Goal: Task Accomplishment & Management: Manage account settings

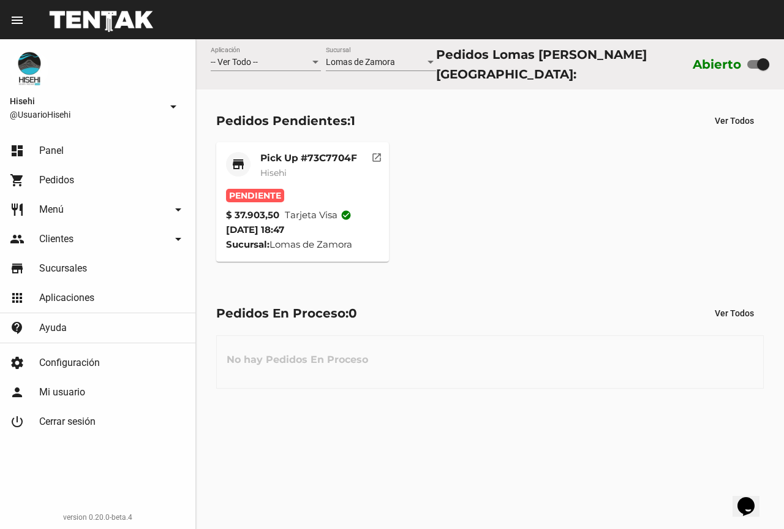
click at [306, 161] on div "Pick Up #73C7704F Hisehi" at bounding box center [308, 170] width 97 height 37
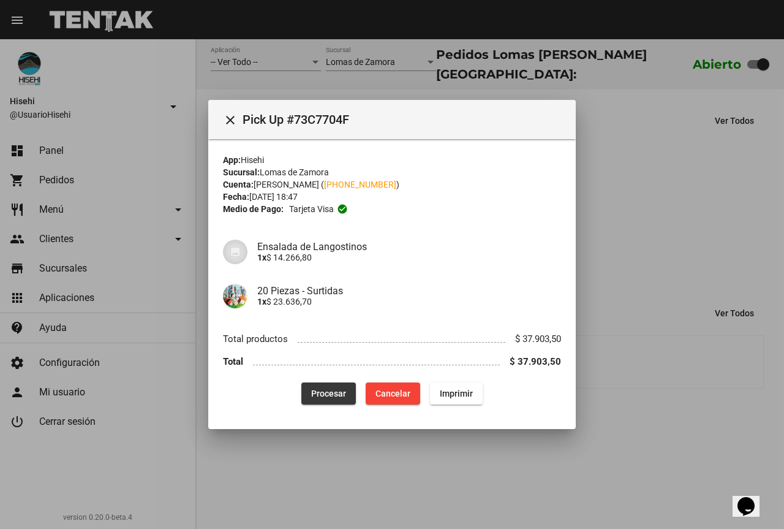
click at [328, 389] on span "Procesar" at bounding box center [328, 393] width 35 height 10
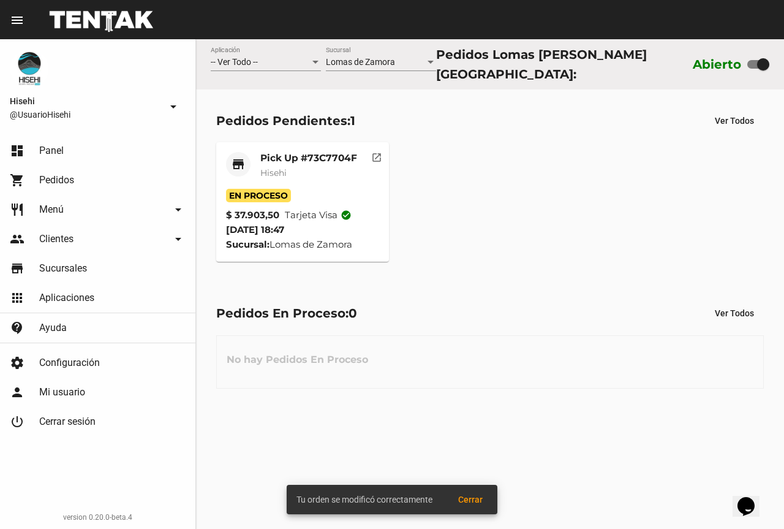
click at [301, 161] on div "Pick Up #73C7704F Hisehi" at bounding box center [308, 170] width 97 height 37
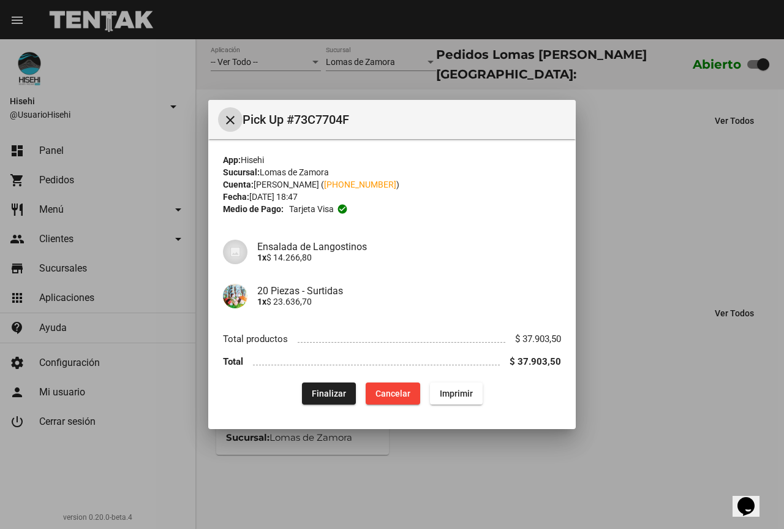
click at [614, 228] on div at bounding box center [392, 264] width 784 height 529
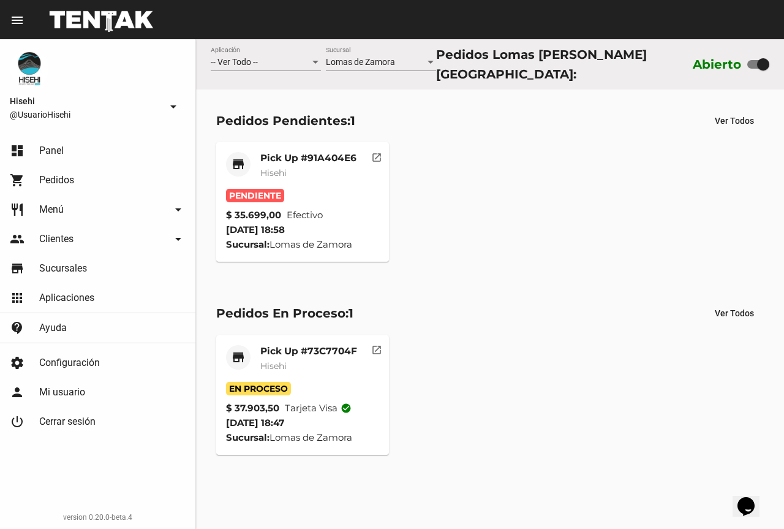
click at [331, 183] on div "Pick Up #91A404E6 Hisehi" at bounding box center [308, 170] width 96 height 37
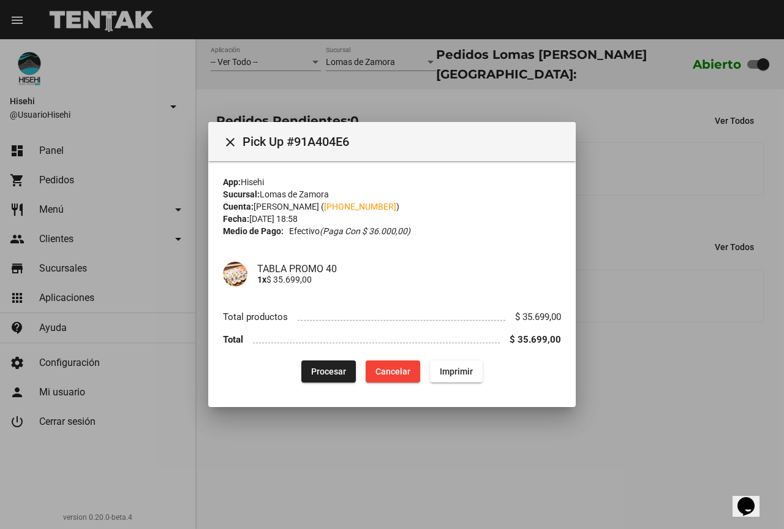
drag, startPoint x: 649, startPoint y: 259, endPoint x: 641, endPoint y: 244, distance: 17.0
click at [649, 259] on div at bounding box center [392, 264] width 784 height 529
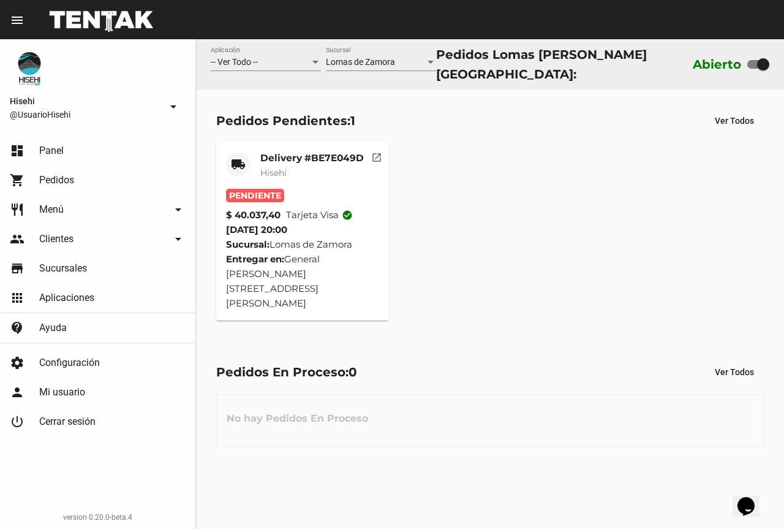
click at [286, 195] on div "Pendiente" at bounding box center [303, 195] width 154 height 13
click at [313, 189] on div "Pendiente" at bounding box center [303, 195] width 154 height 13
click at [318, 170] on mat-card-subtitle "Hisehi" at bounding box center [312, 173] width 104 height 12
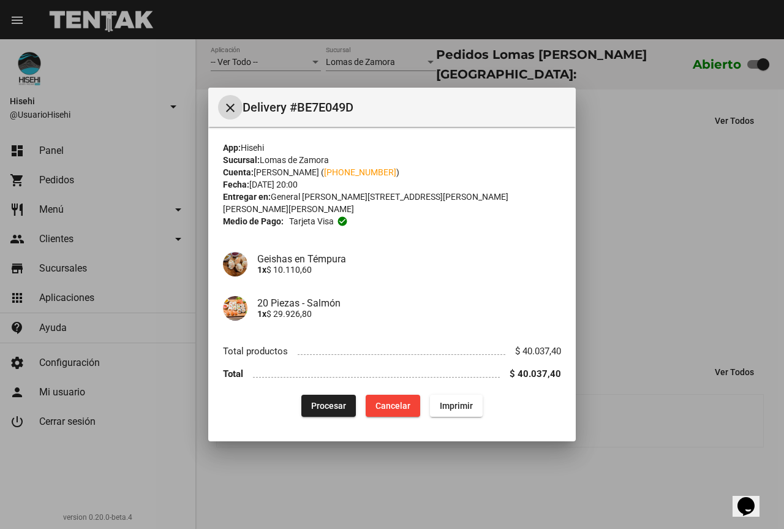
click at [623, 232] on div at bounding box center [392, 264] width 784 height 529
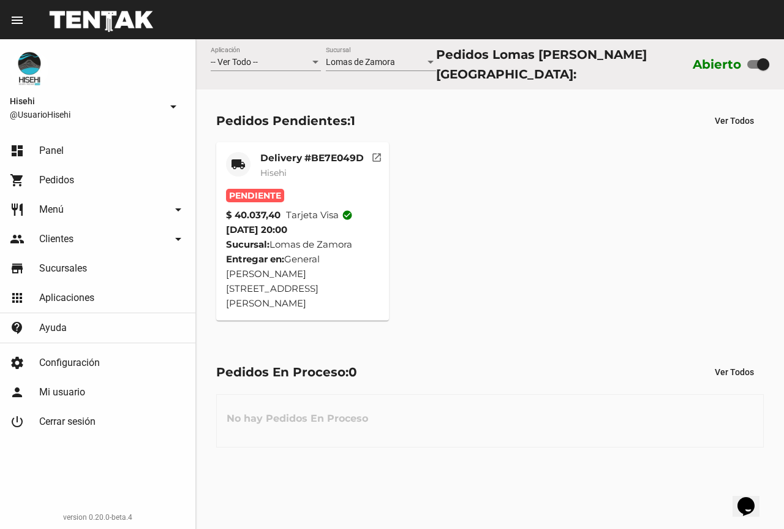
click at [314, 173] on mat-card-subtitle "Hisehi" at bounding box center [312, 173] width 104 height 12
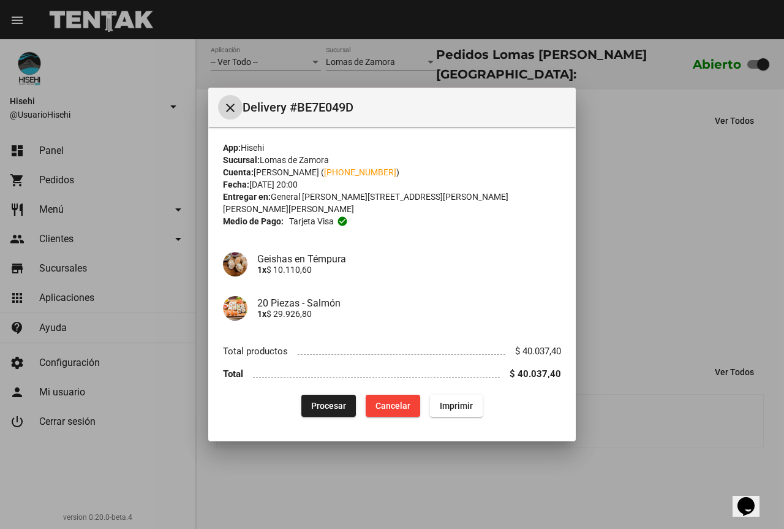
click at [339, 404] on span "Procesar" at bounding box center [328, 406] width 35 height 10
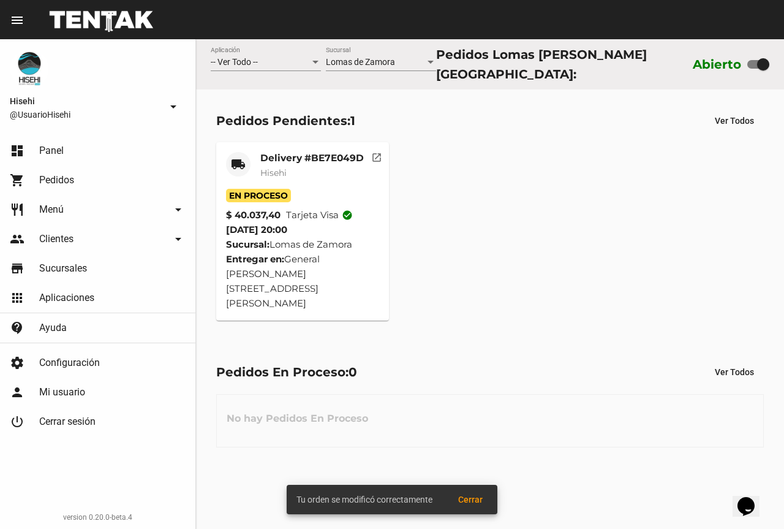
click at [325, 190] on div "En Proceso" at bounding box center [303, 195] width 154 height 13
click at [308, 170] on mat-card-subtitle "Hisehi" at bounding box center [312, 173] width 104 height 12
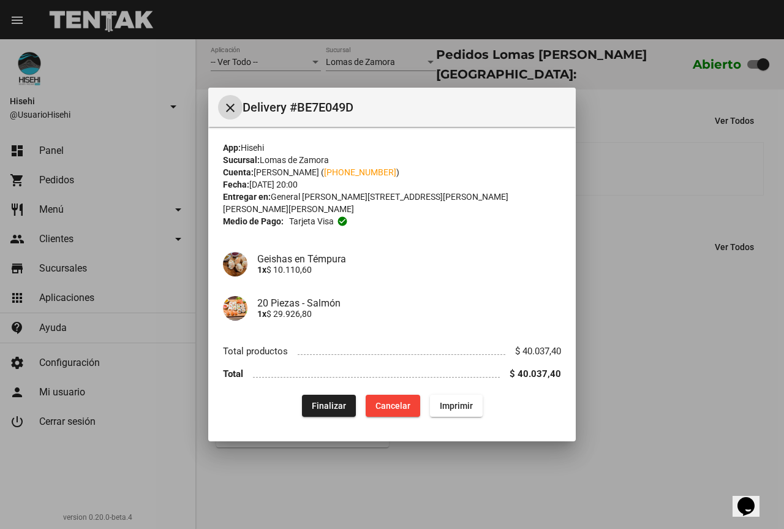
click at [610, 366] on div at bounding box center [392, 264] width 784 height 529
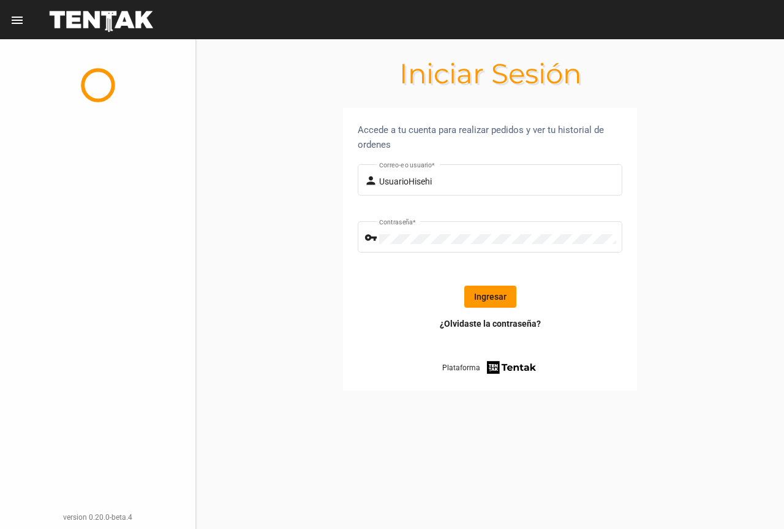
click at [504, 301] on button "Ingresar" at bounding box center [490, 296] width 52 height 22
